Goal: Task Accomplishment & Management: Manage account settings

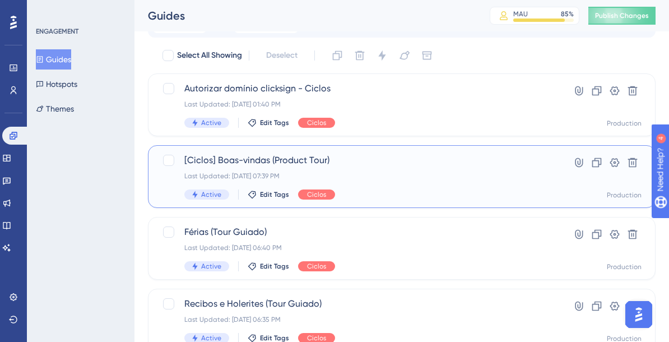
click at [315, 174] on div "Last Updated: [DATE] 07:39 PM" at bounding box center [356, 176] width 345 height 9
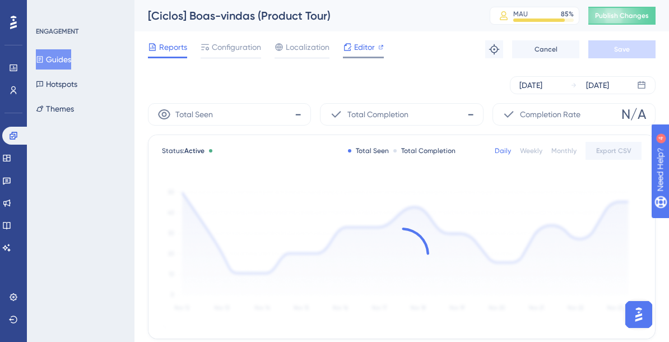
click at [361, 48] on span "Editor" at bounding box center [364, 46] width 21 height 13
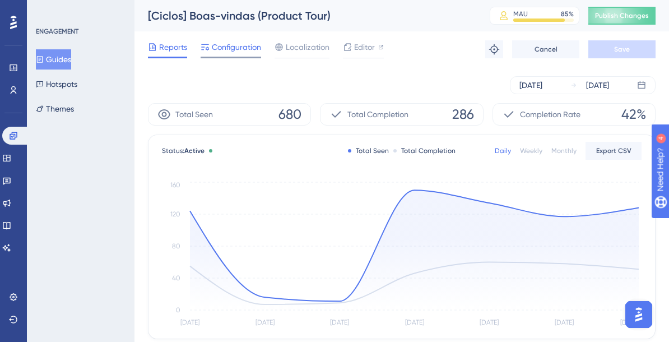
click at [243, 46] on span "Configuration" at bounding box center [236, 46] width 49 height 13
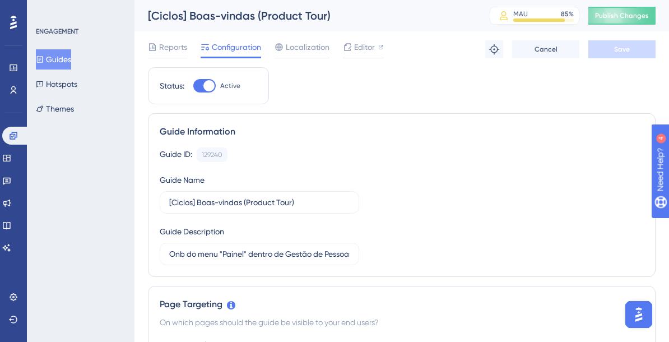
click at [196, 82] on div at bounding box center [204, 85] width 22 height 13
click at [193, 86] on input "Active" at bounding box center [193, 86] width 1 height 1
checkbox input "false"
click at [604, 50] on button "Save" at bounding box center [622, 49] width 67 height 18
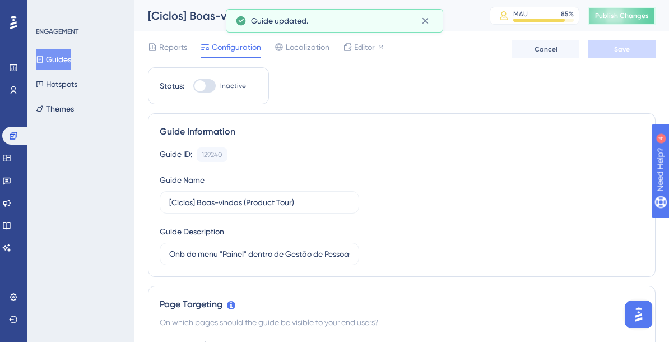
click at [610, 19] on span "Publish Changes" at bounding box center [622, 15] width 54 height 9
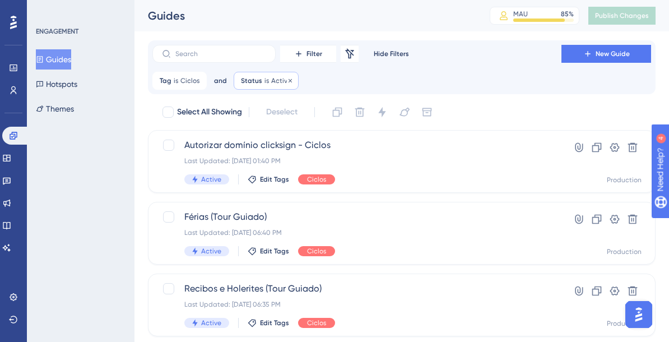
click at [283, 84] on span "Active" at bounding box center [281, 80] width 20 height 9
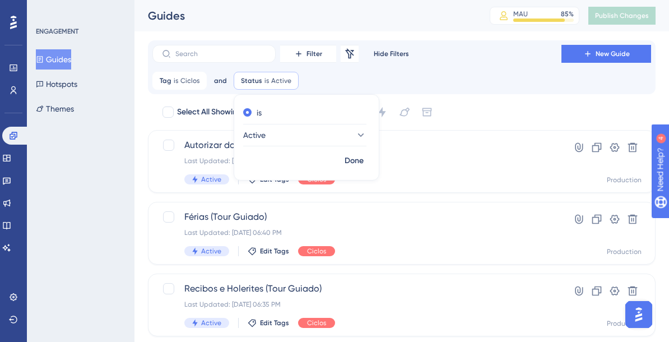
click at [289, 148] on div "is Active" at bounding box center [306, 127] width 145 height 47
click at [301, 141] on button "Active" at bounding box center [304, 135] width 123 height 22
click at [286, 183] on div "Inactive Inactive" at bounding box center [305, 192] width 109 height 22
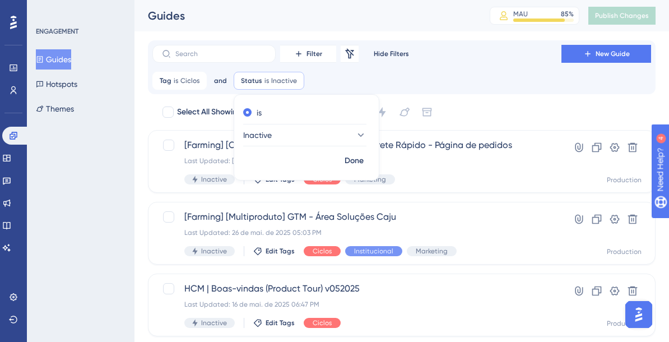
click at [470, 105] on div "Select All Showing Deselect" at bounding box center [408, 112] width 495 height 18
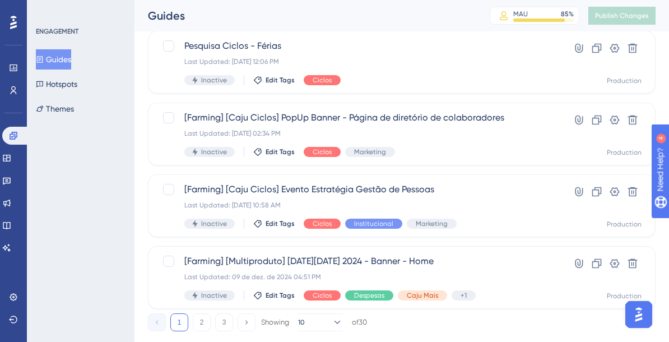
scroll to position [555, 0]
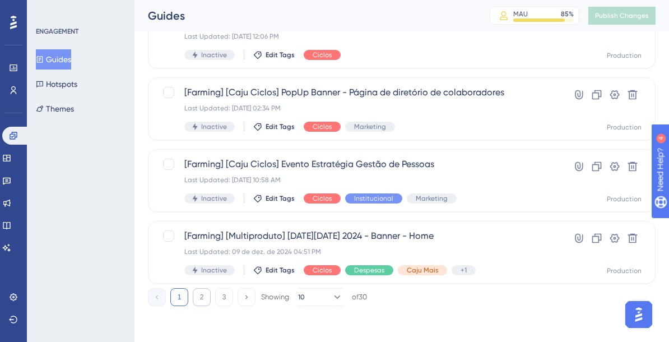
click at [201, 304] on button "2" at bounding box center [202, 297] width 18 height 18
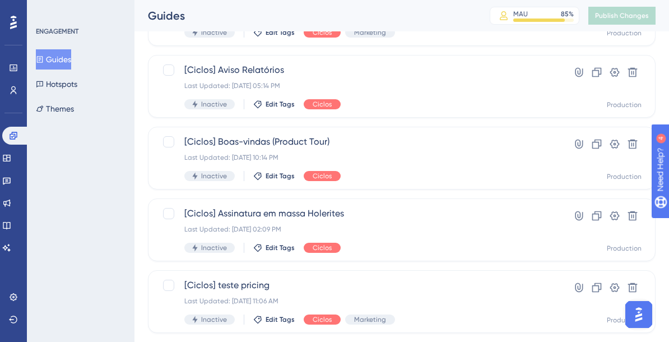
scroll to position [147, 0]
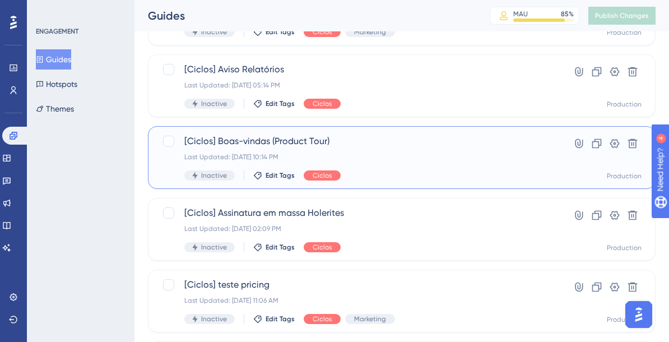
click at [378, 153] on div "Last Updated: 04 de set. de 2025 10:14 PM" at bounding box center [356, 157] width 345 height 9
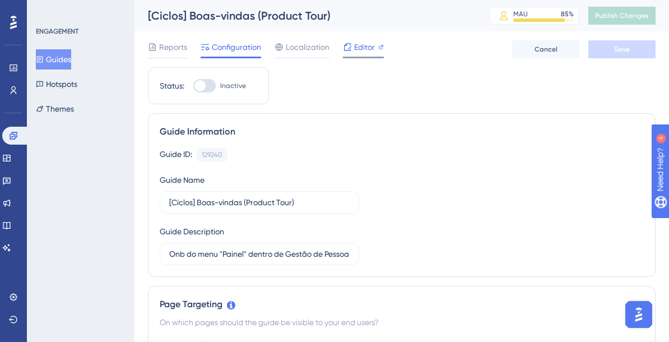
click at [363, 48] on span "Editor" at bounding box center [364, 46] width 21 height 13
click at [349, 45] on icon at bounding box center [347, 47] width 9 height 9
